Goal: Find specific page/section: Find specific page/section

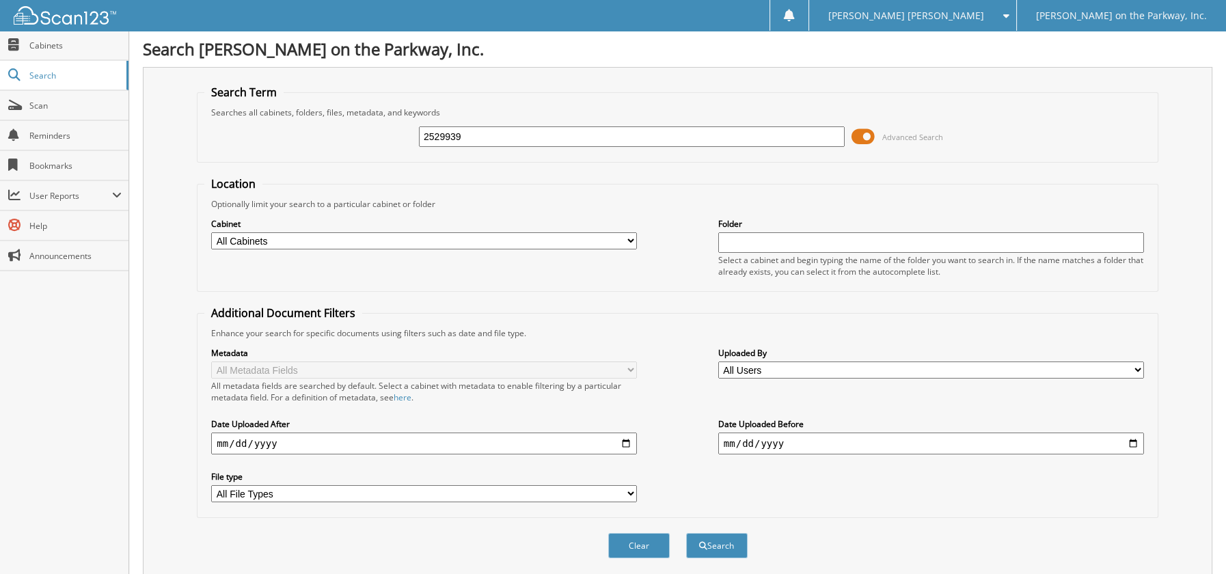
type input "2529939"
click at [686, 533] on button "Search" at bounding box center [717, 545] width 62 height 25
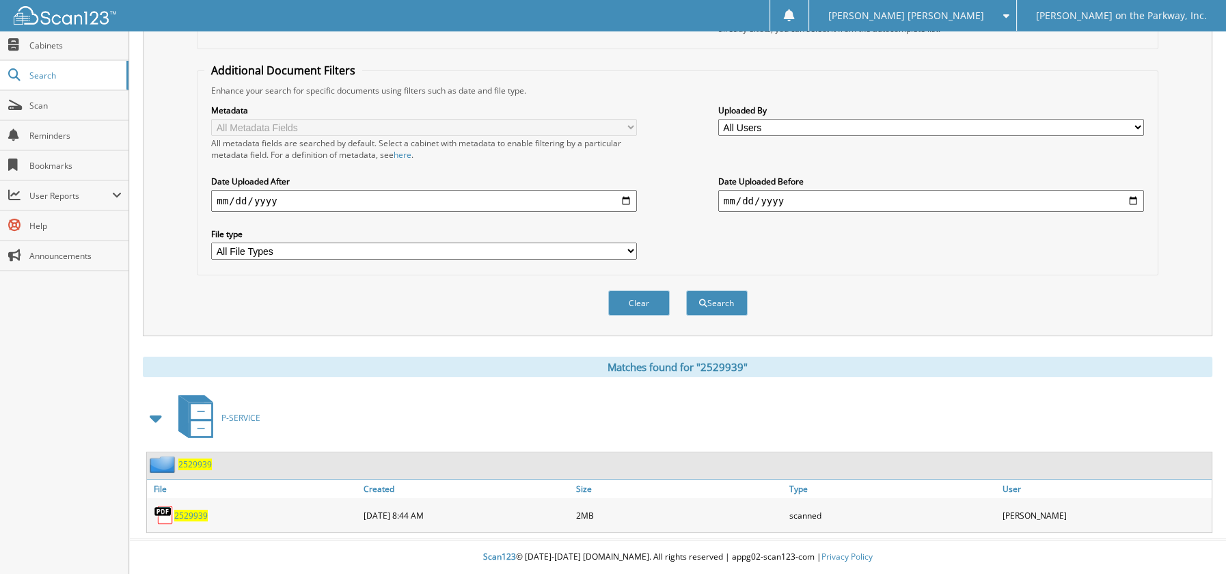
scroll to position [324, 0]
click at [201, 513] on span "2529939" at bounding box center [190, 516] width 33 height 12
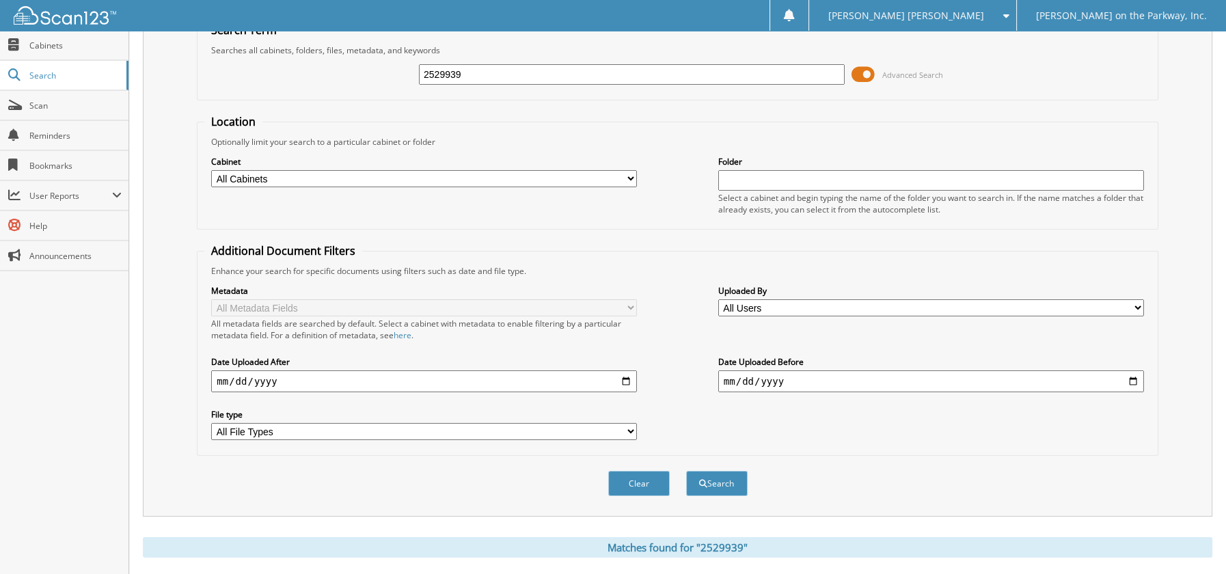
scroll to position [0, 0]
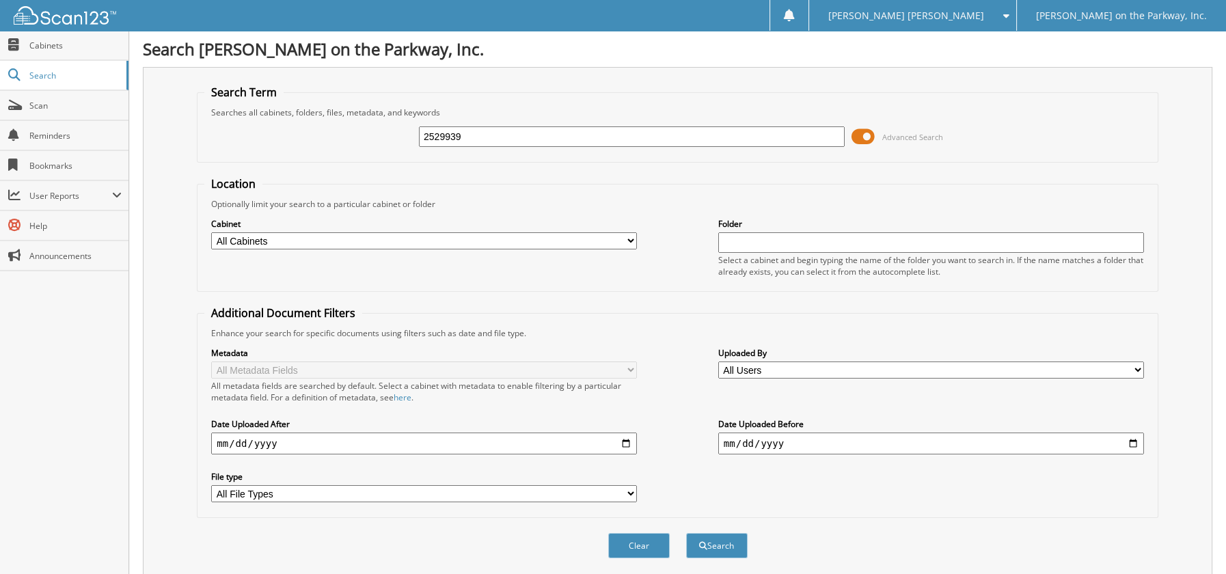
click at [999, 12] on div "[PERSON_NAME] [PERSON_NAME]" at bounding box center [912, 15] width 193 height 31
click at [968, 75] on link "Logout" at bounding box center [912, 67] width 207 height 24
